Goal: Information Seeking & Learning: Learn about a topic

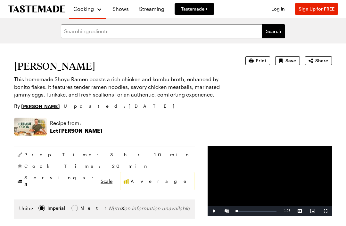
click at [254, 61] on icon "button" at bounding box center [251, 61] width 6 height 6
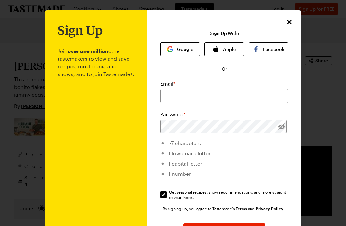
click at [291, 22] on icon "Close" at bounding box center [289, 22] width 8 height 8
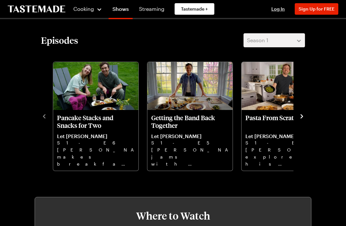
scroll to position [161, 0]
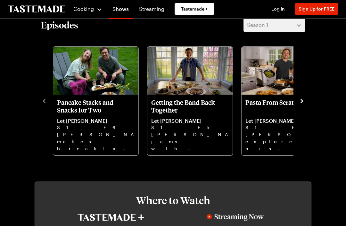
click at [304, 101] on icon "navigate to next item" at bounding box center [302, 101] width 6 height 6
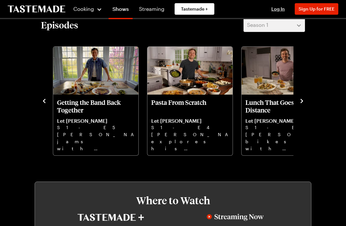
click at [302, 100] on icon "navigate to next item" at bounding box center [302, 101] width 6 height 6
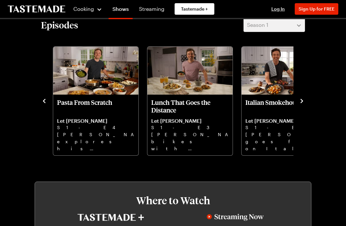
click at [301, 104] on icon "navigate to next item" at bounding box center [302, 101] width 6 height 6
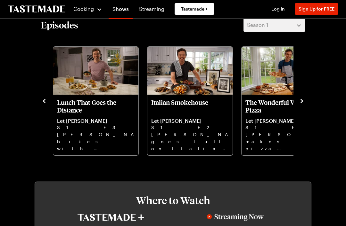
click at [303, 103] on icon "navigate to next item" at bounding box center [302, 101] width 6 height 6
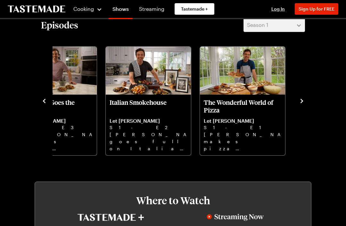
click at [45, 100] on icon "navigate to previous item" at bounding box center [44, 101] width 3 height 4
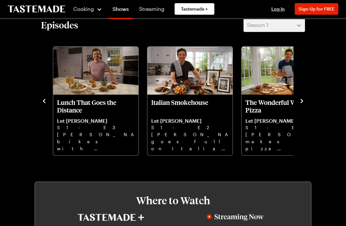
click at [45, 98] on icon "navigate to previous item" at bounding box center [44, 101] width 6 height 6
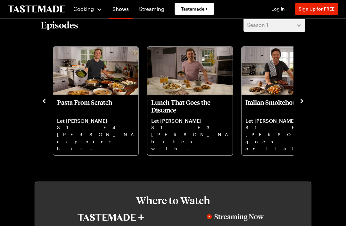
click at [41, 102] on icon "navigate to previous item" at bounding box center [44, 101] width 6 height 6
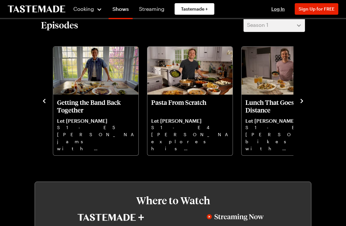
click at [45, 104] on icon "navigate to previous item" at bounding box center [44, 101] width 6 height 6
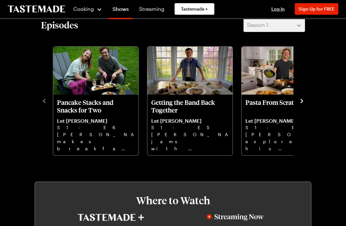
click at [95, 110] on p "Pancake Stacks and Snacks for Two" at bounding box center [96, 106] width 78 height 15
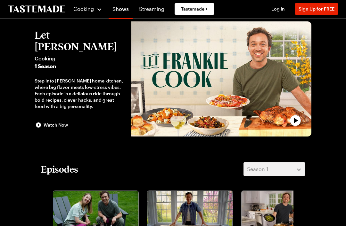
scroll to position [0, 0]
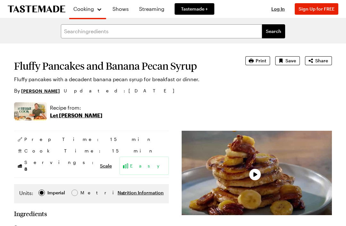
click at [256, 62] on button "Print" at bounding box center [257, 60] width 25 height 9
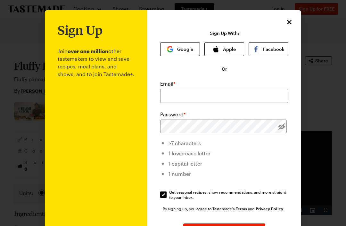
click at [292, 20] on icon "Close" at bounding box center [289, 22] width 8 height 8
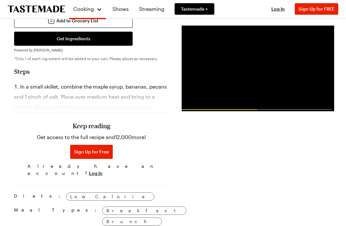
scroll to position [375, 0]
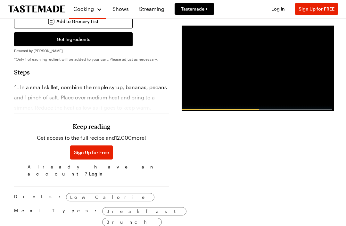
click at [151, 72] on section "Steps In a small skillet, combine the maple syrup, bananas, pecans and 1 pinch …" at bounding box center [91, 124] width 155 height 112
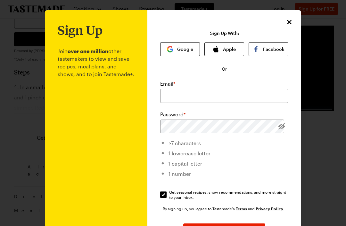
click at [290, 26] on icon "Close" at bounding box center [289, 22] width 8 height 8
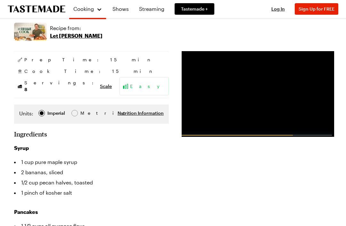
scroll to position [79, 0]
